Goal: Information Seeking & Learning: Find specific page/section

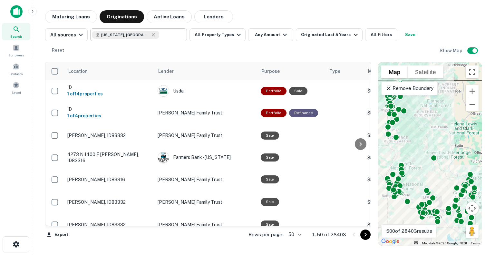
click at [151, 36] on icon at bounding box center [153, 34] width 5 height 5
type input "**********"
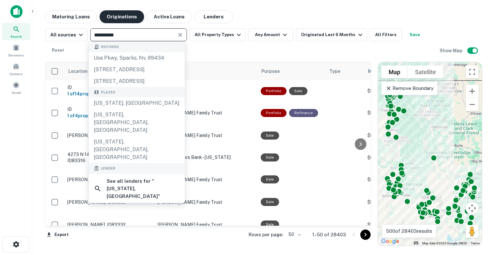
click at [70, 16] on button "Maturing Loans" at bounding box center [71, 16] width 52 height 13
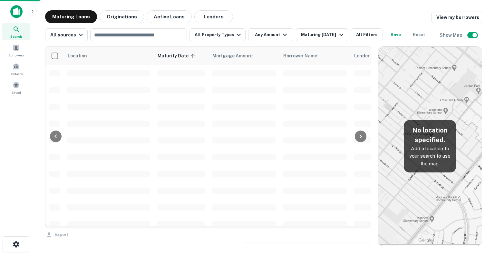
click at [115, 19] on button "Originations" at bounding box center [122, 16] width 45 height 13
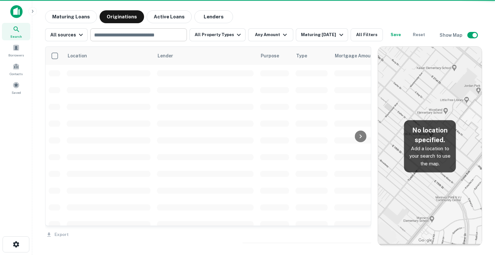
click at [120, 35] on input "text" at bounding box center [138, 34] width 92 height 9
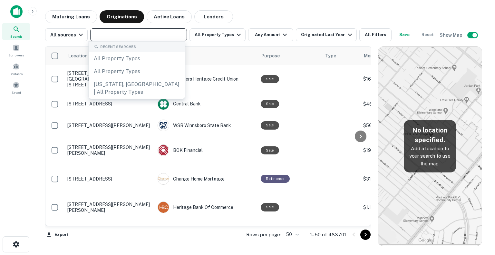
type input "*"
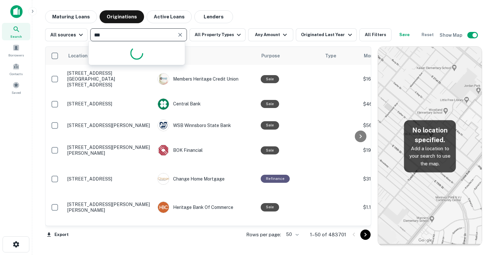
type input "****"
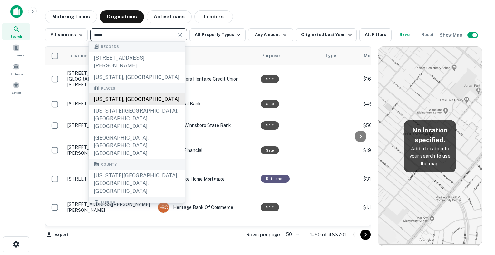
click at [124, 97] on div "Utah, USA" at bounding box center [137, 100] width 96 height 12
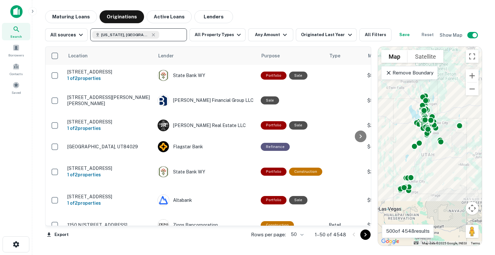
click at [16, 9] on img at bounding box center [16, 11] width 12 height 13
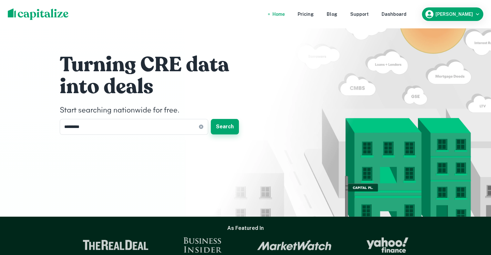
click at [233, 131] on button "Search" at bounding box center [225, 126] width 28 height 15
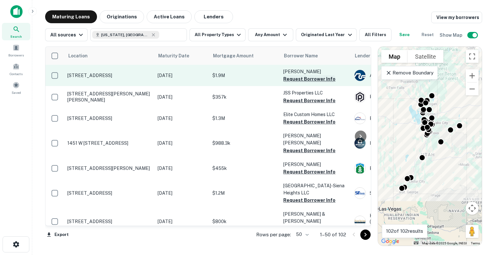
click at [312, 80] on button "Request Borrower Info" at bounding box center [310, 79] width 52 height 8
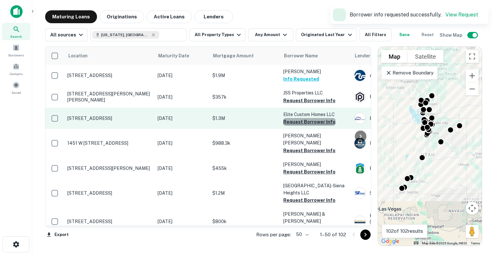
click at [310, 121] on button "Request Borrower Info" at bounding box center [310, 122] width 52 height 8
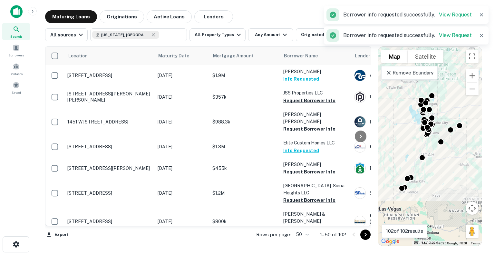
click at [307, 147] on button "Info Requested" at bounding box center [302, 151] width 36 height 8
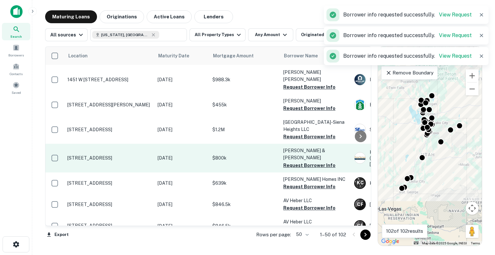
scroll to position [65, 0]
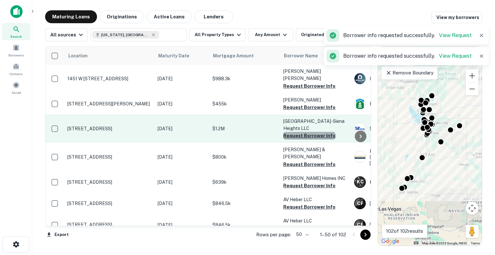
click at [316, 132] on button "Request Borrower Info" at bounding box center [310, 136] width 52 height 8
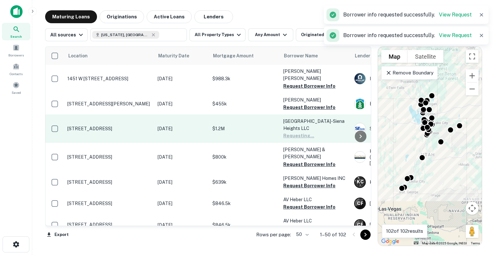
scroll to position [129, 0]
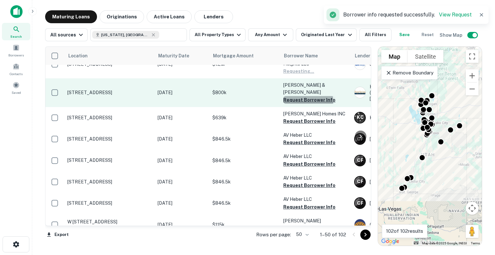
click at [308, 96] on button "Request Borrower Info" at bounding box center [310, 100] width 52 height 8
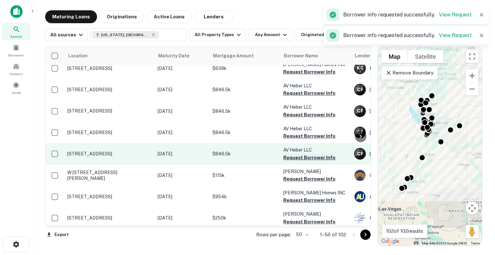
scroll to position [194, 0]
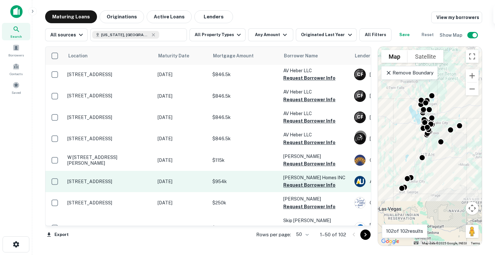
click at [305, 181] on button "Request Borrower Info" at bounding box center [310, 185] width 52 height 8
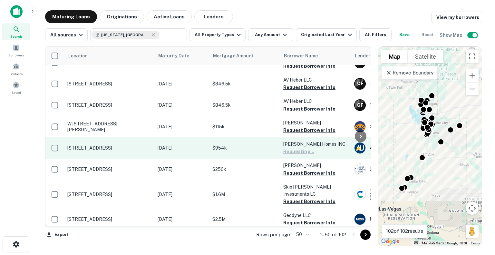
scroll to position [258, 0]
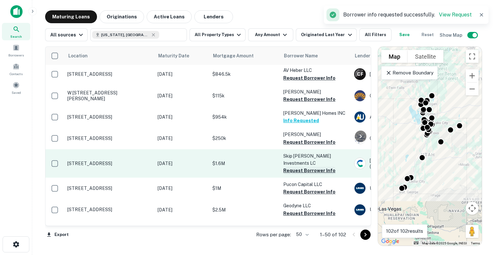
click at [310, 167] on button "Request Borrower Info" at bounding box center [310, 171] width 52 height 8
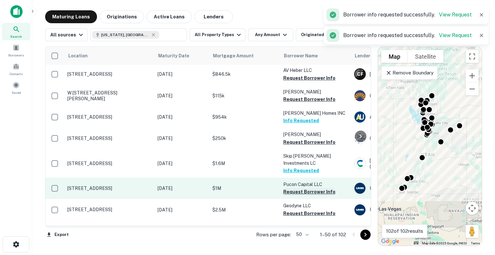
click at [314, 188] on button "Request Borrower Info" at bounding box center [310, 192] width 52 height 8
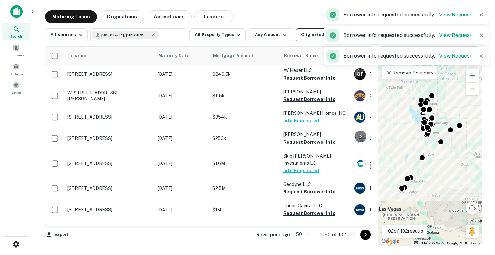
click at [296, 39] on button "Originated Last Year" at bounding box center [326, 34] width 61 height 13
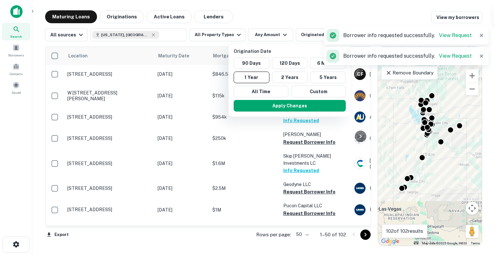
click at [284, 38] on div at bounding box center [247, 127] width 495 height 255
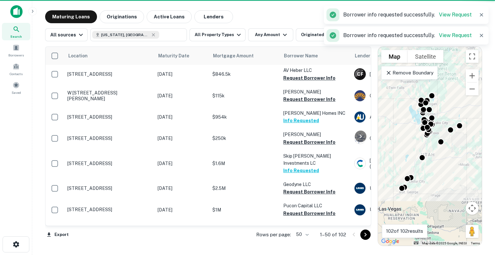
click at [281, 35] on div at bounding box center [247, 127] width 495 height 255
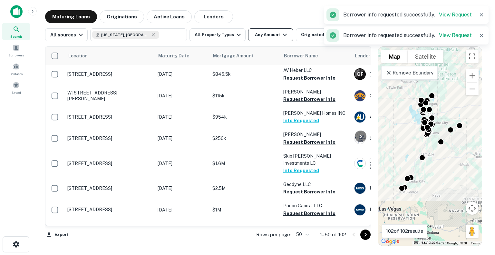
click at [283, 35] on icon "button" at bounding box center [285, 35] width 4 height 2
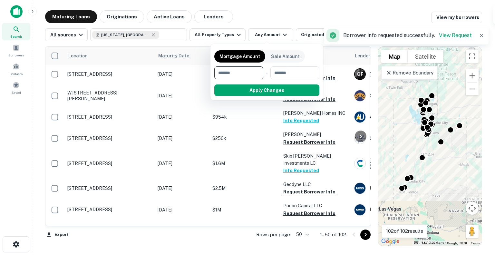
click at [230, 36] on div at bounding box center [247, 127] width 495 height 255
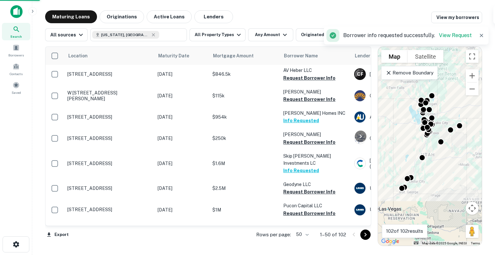
click at [235, 34] on div "Mortgage Amount Sale Amount ​ - ​ Apply Changes" at bounding box center [247, 127] width 495 height 255
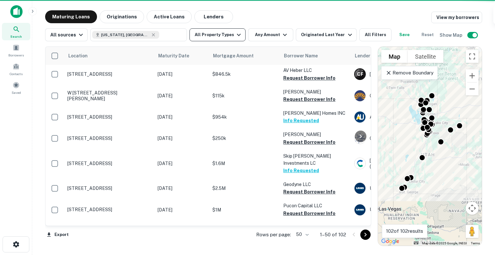
click at [235, 34] on icon "button" at bounding box center [239, 35] width 8 height 8
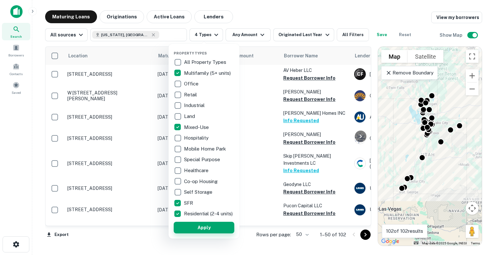
click at [188, 230] on button "Apply" at bounding box center [204, 228] width 61 height 12
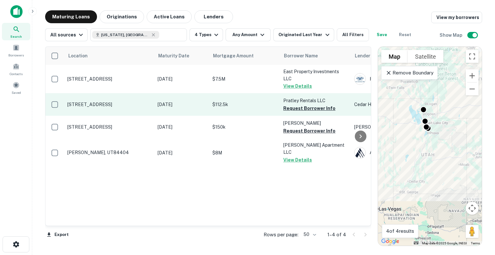
drag, startPoint x: 300, startPoint y: 108, endPoint x: 299, endPoint y: 112, distance: 4.0
click at [300, 108] on button "Request Borrower Info" at bounding box center [310, 109] width 52 height 8
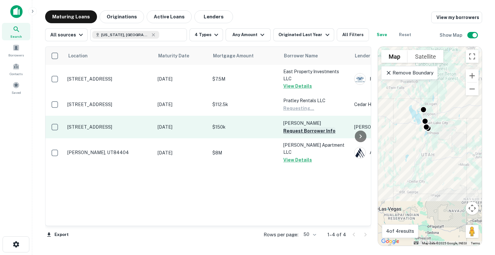
click at [298, 129] on button "Request Borrower Info" at bounding box center [310, 131] width 52 height 8
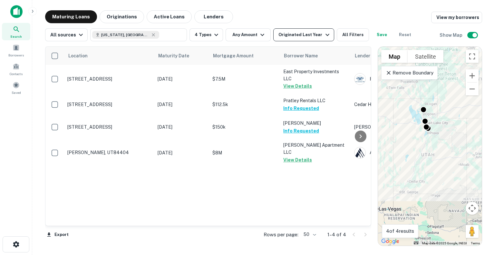
click at [299, 34] on div "Originated Last Year" at bounding box center [305, 35] width 53 height 8
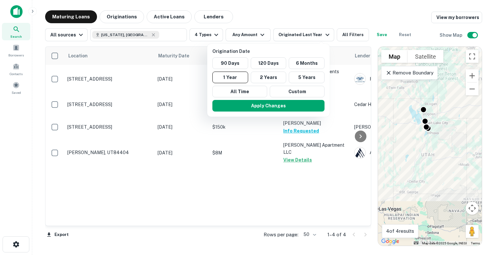
click at [118, 18] on div at bounding box center [247, 127] width 495 height 255
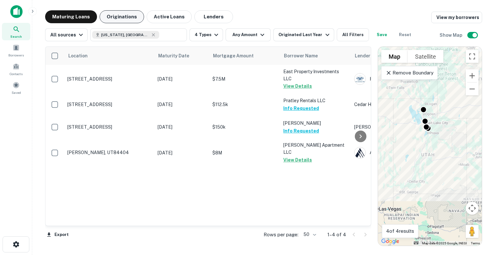
click at [126, 17] on button "Originations" at bounding box center [122, 16] width 45 height 13
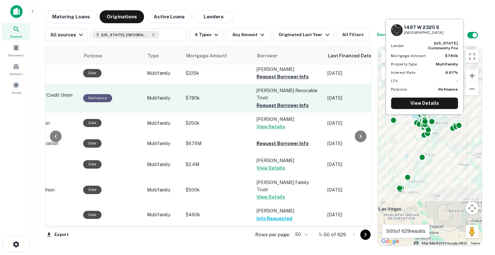
scroll to position [32, 178]
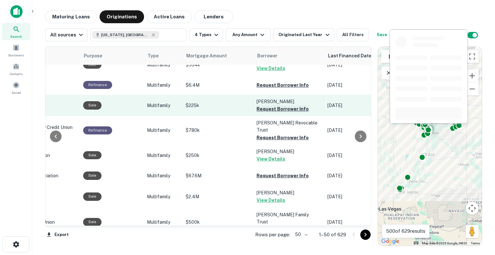
click at [275, 110] on button "Request Borrower Info" at bounding box center [283, 109] width 52 height 8
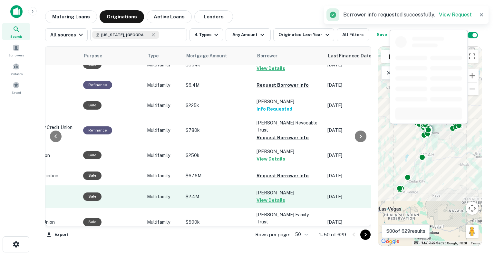
scroll to position [65, 178]
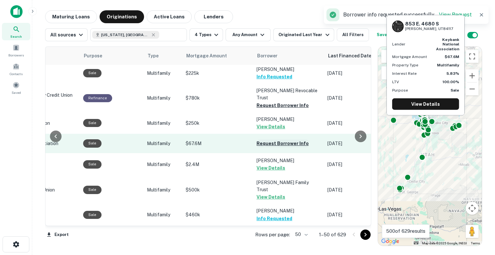
click at [277, 144] on button "Request Borrower Info" at bounding box center [283, 144] width 52 height 8
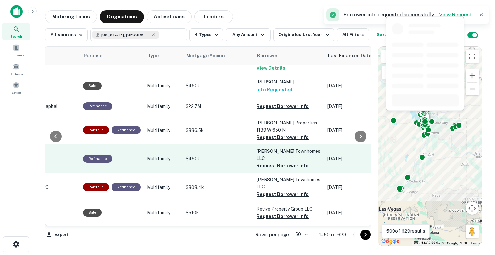
scroll to position [226, 178]
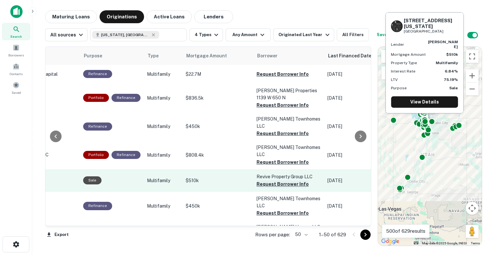
click at [274, 180] on button "Request Borrower Info" at bounding box center [283, 184] width 52 height 8
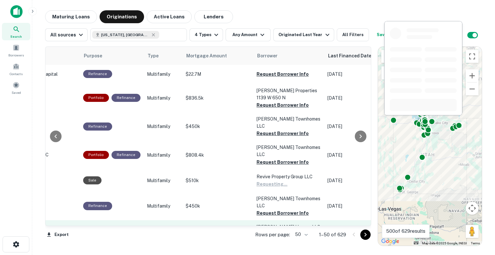
click at [273, 231] on button "Request Borrower Info" at bounding box center [283, 235] width 52 height 8
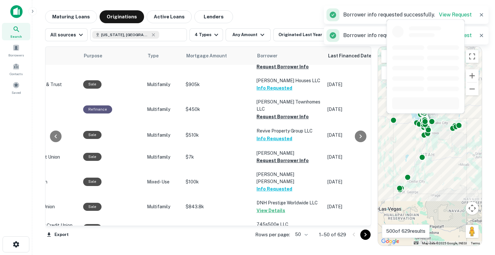
scroll to position [418, 178]
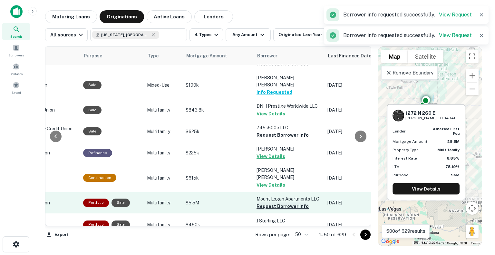
click at [275, 203] on button "Request Borrower Info" at bounding box center [283, 207] width 52 height 8
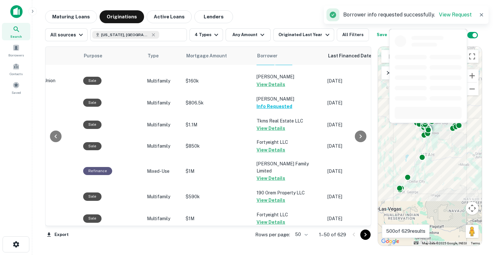
scroll to position [805, 178]
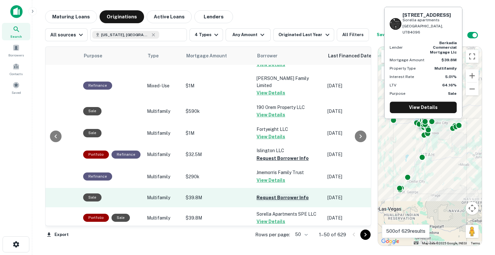
click at [281, 194] on button "Request Borrower Info" at bounding box center [283, 198] width 52 height 8
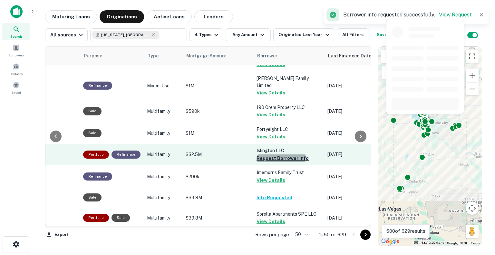
click at [269, 155] on button "Request Borrower Info" at bounding box center [283, 159] width 52 height 8
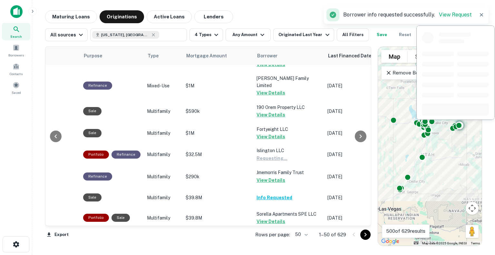
click at [266, 235] on button "Request Borrower Info" at bounding box center [283, 239] width 52 height 8
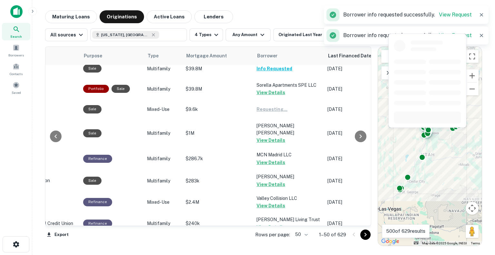
scroll to position [938, 178]
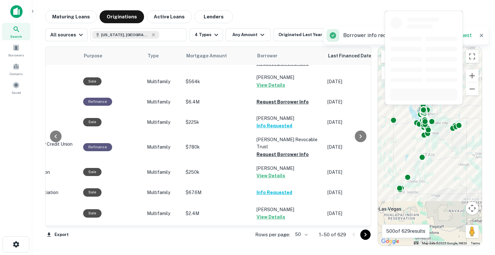
scroll to position [0, 178]
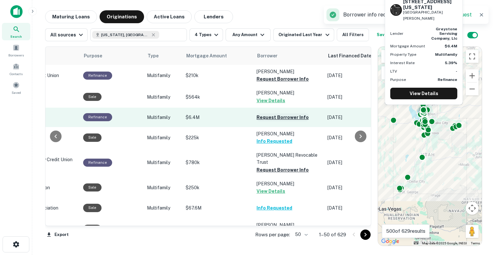
click at [271, 116] on button "Request Borrower Info" at bounding box center [283, 118] width 52 height 8
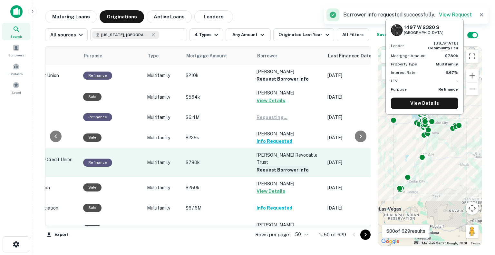
click at [267, 170] on button "Request Borrower Info" at bounding box center [283, 170] width 52 height 8
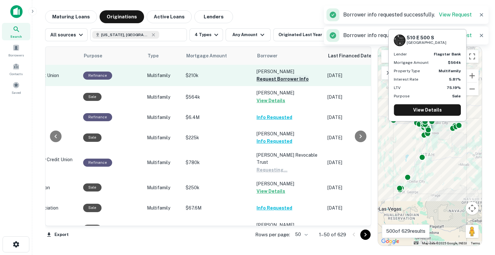
click at [269, 76] on button "Request Borrower Info" at bounding box center [283, 79] width 52 height 8
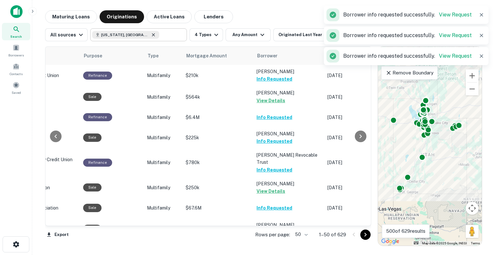
click at [151, 35] on icon at bounding box center [153, 34] width 5 height 5
type input "*********"
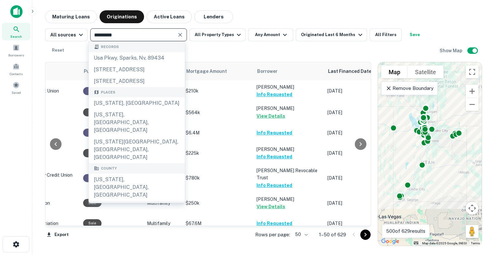
click at [179, 37] on icon "Clear" at bounding box center [180, 35] width 6 height 6
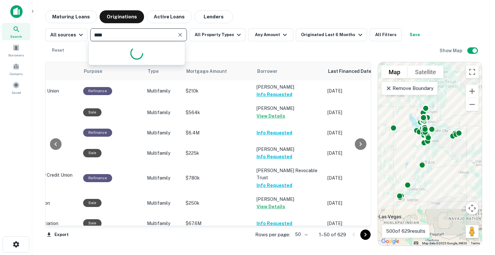
type input "*****"
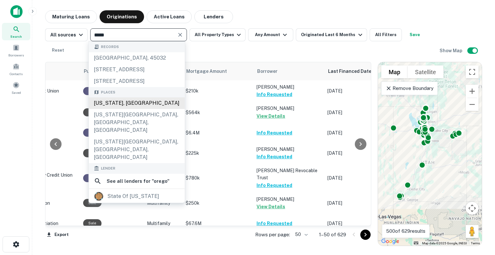
click at [118, 109] on div "Oregon, USA" at bounding box center [137, 103] width 96 height 12
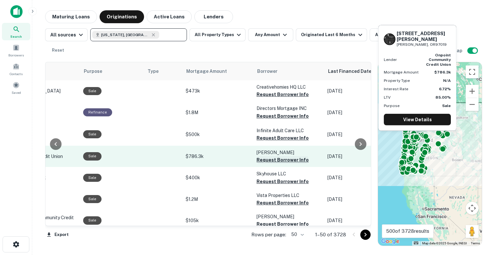
click at [283, 161] on button "Request Borrower Info" at bounding box center [283, 160] width 52 height 8
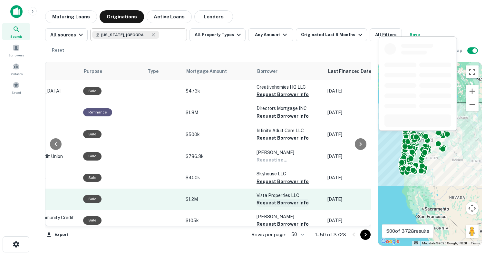
click at [280, 204] on button "Request Borrower Info" at bounding box center [283, 203] width 52 height 8
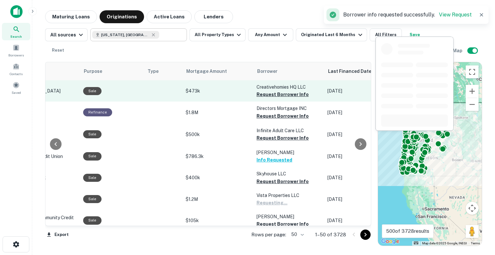
click at [278, 92] on button "Request Borrower Info" at bounding box center [283, 95] width 52 height 8
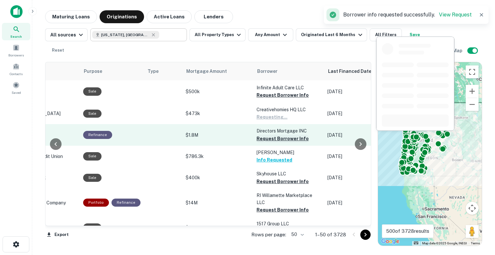
click at [275, 139] on button "Request Borrower Info" at bounding box center [283, 139] width 52 height 8
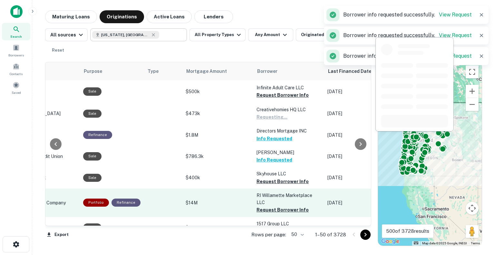
click at [281, 182] on button "Request Borrower Info" at bounding box center [283, 182] width 52 height 8
click at [286, 207] on button "Request Borrower Info" at bounding box center [283, 210] width 52 height 8
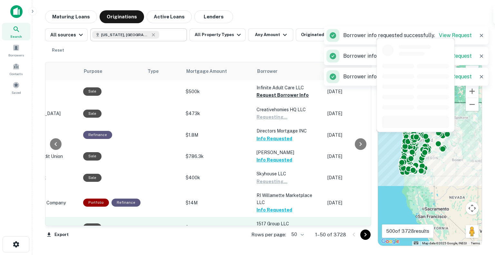
scroll to position [65, 178]
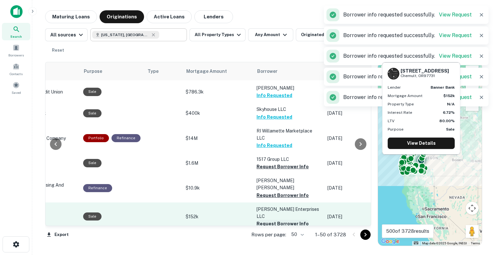
click at [288, 220] on button "Request Borrower Info" at bounding box center [283, 224] width 52 height 8
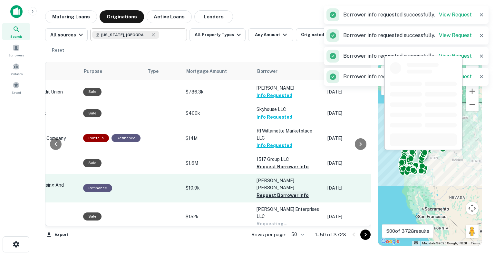
click at [288, 192] on button "Request Borrower Info" at bounding box center [283, 196] width 52 height 8
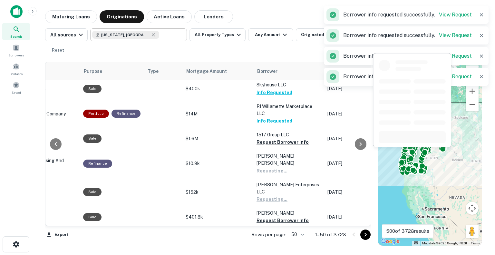
scroll to position [161, 178]
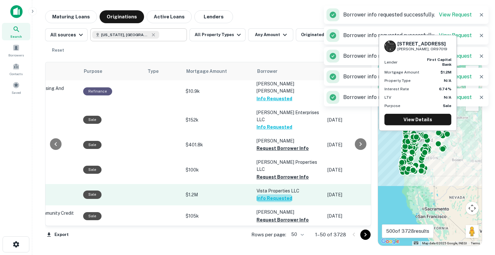
click at [283, 195] on button "Info Requested" at bounding box center [275, 199] width 36 height 8
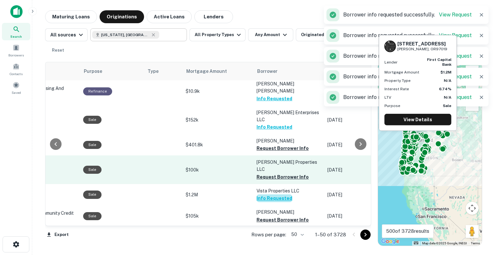
click at [283, 173] on button "Request Borrower Info" at bounding box center [283, 177] width 52 height 8
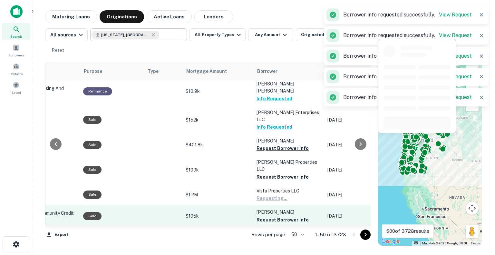
click at [279, 145] on button "Request Borrower Info" at bounding box center [283, 149] width 52 height 8
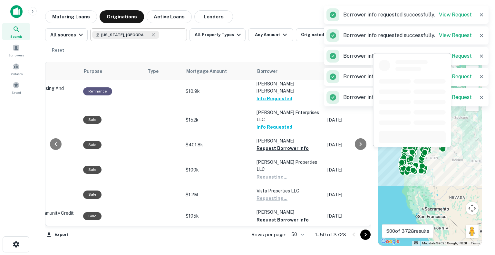
click at [290, 216] on button "Request Borrower Info" at bounding box center [283, 220] width 52 height 8
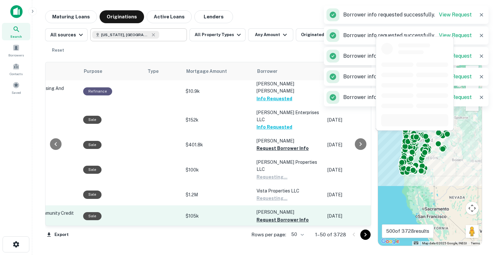
click at [290, 237] on button "Request Borrower Info" at bounding box center [283, 241] width 52 height 8
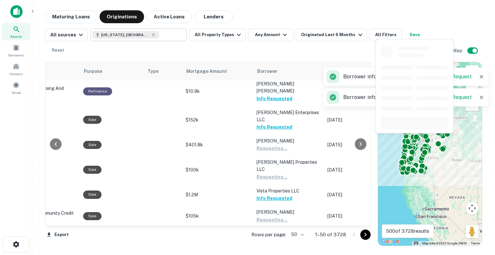
scroll to position [258, 178]
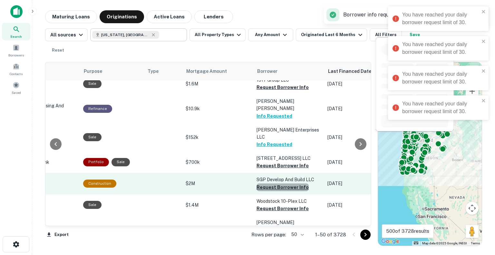
click at [279, 184] on button "Request Borrower Info" at bounding box center [283, 188] width 52 height 8
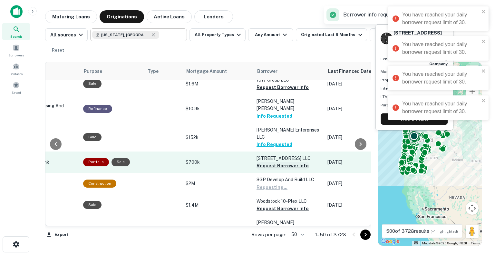
click at [276, 162] on button "Request Borrower Info" at bounding box center [283, 166] width 52 height 8
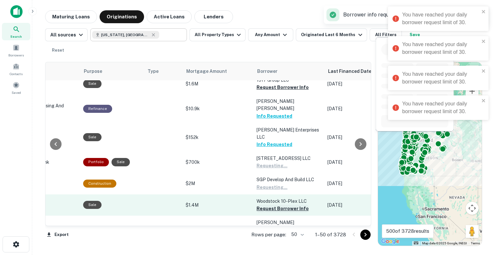
click at [280, 205] on button "Request Borrower Info" at bounding box center [283, 209] width 52 height 8
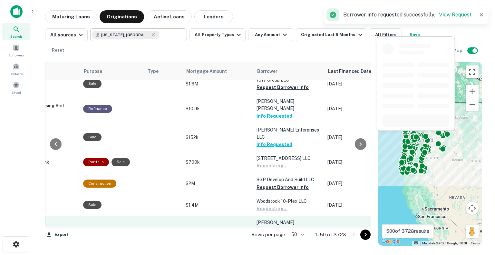
click at [286, 233] on button "Request Borrower Info" at bounding box center [283, 237] width 52 height 8
